Goal: Book appointment/travel/reservation

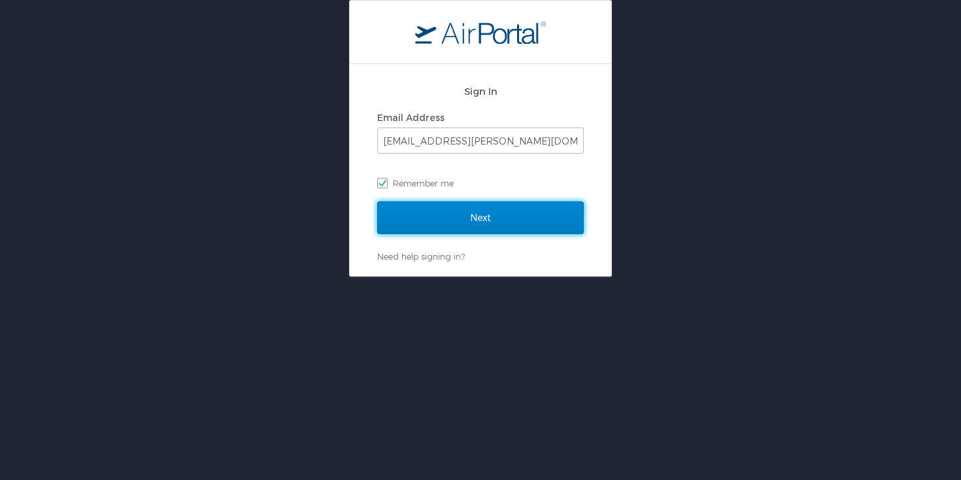
click at [470, 227] on input "Next" at bounding box center [480, 217] width 206 height 33
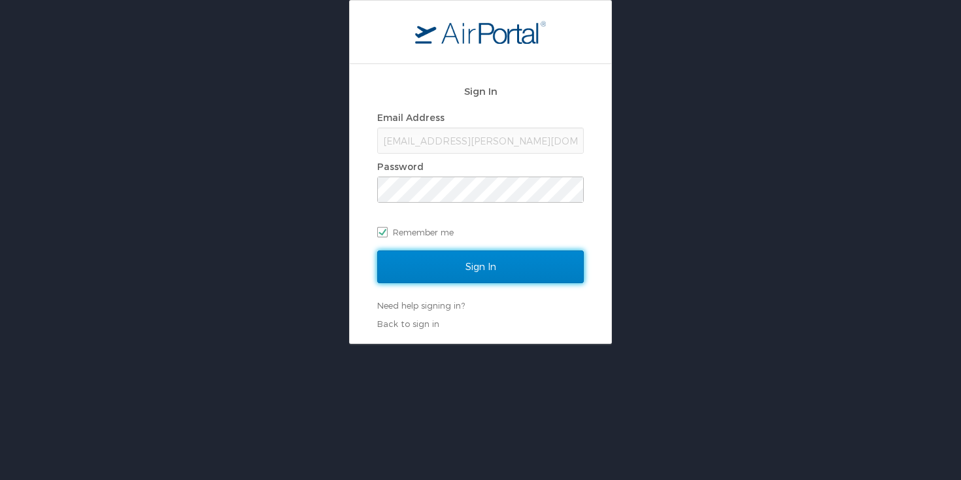
click at [469, 265] on input "Sign In" at bounding box center [480, 266] width 206 height 33
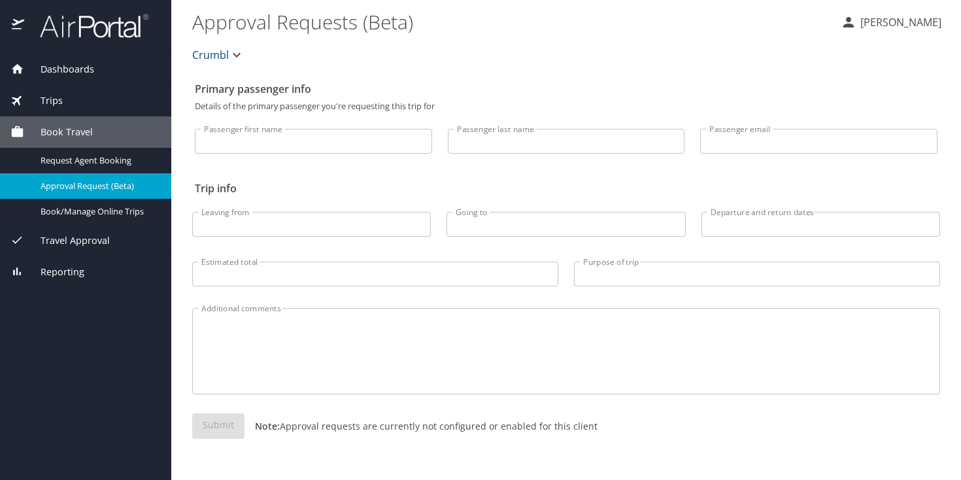
click at [68, 140] on div "Book Travel" at bounding box center [85, 131] width 171 height 31
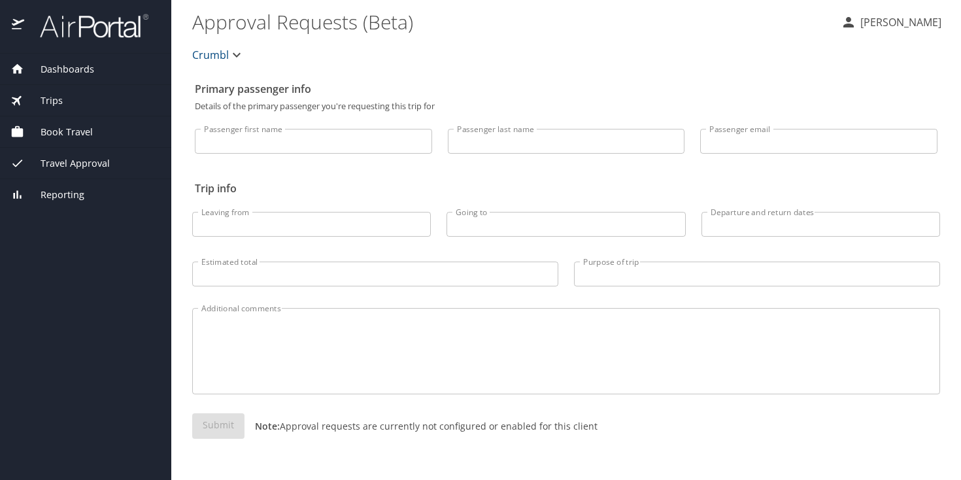
click at [71, 136] on span "Book Travel" at bounding box center [58, 132] width 69 height 14
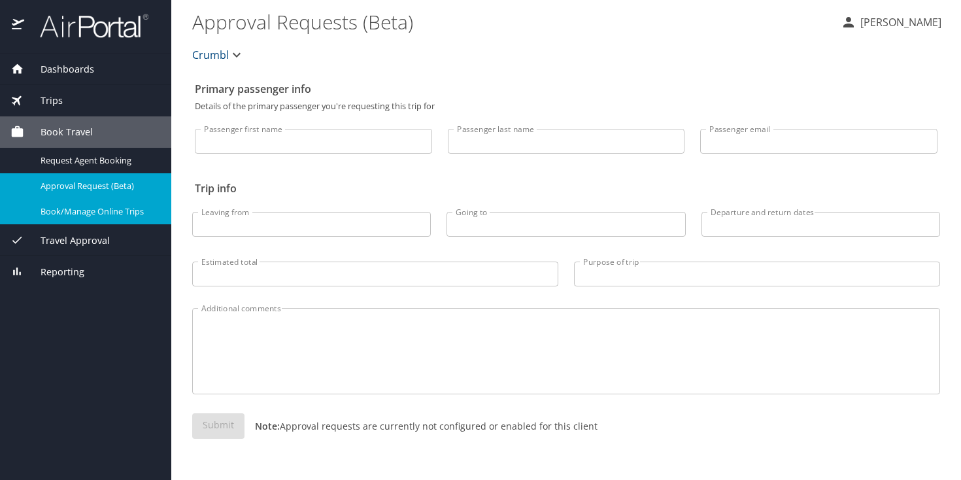
click at [118, 211] on span "Book/Manage Online Trips" at bounding box center [98, 211] width 115 height 12
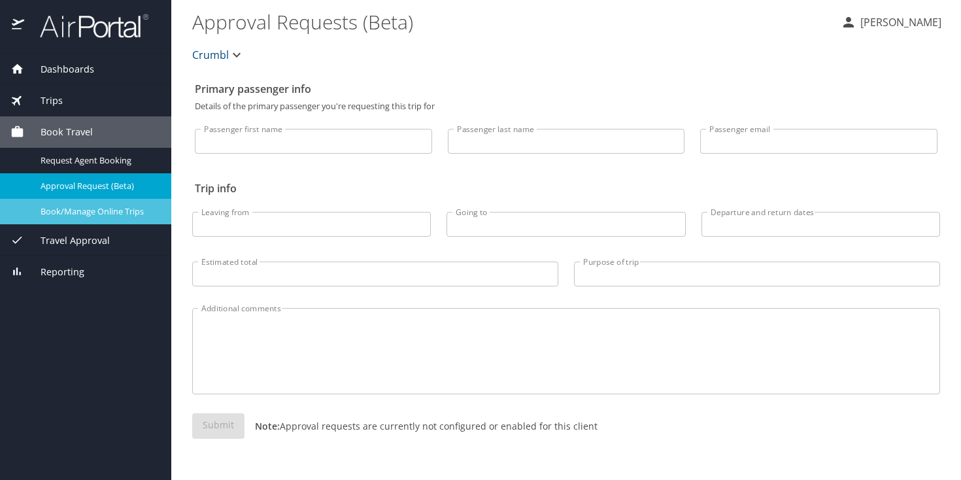
click at [81, 218] on div "Book/Manage Online Trips" at bounding box center [85, 211] width 150 height 15
